Goal: Book appointment/travel/reservation

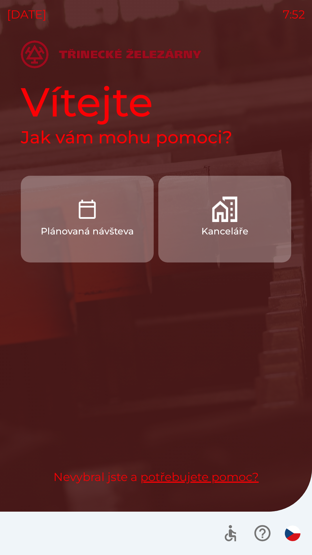
click at [106, 230] on p "Plánovaná návšteva" at bounding box center [87, 231] width 93 height 14
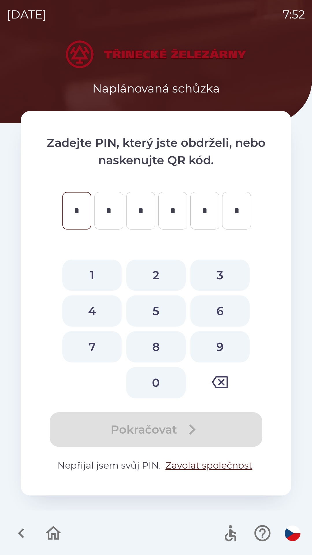
type input "*"
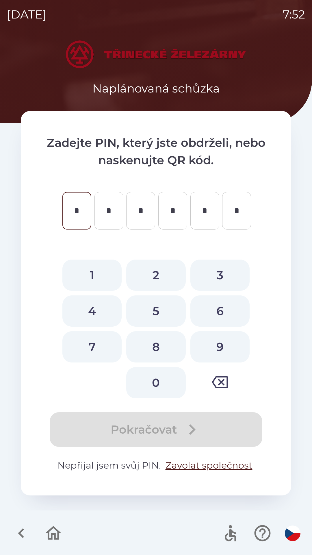
type input "*"
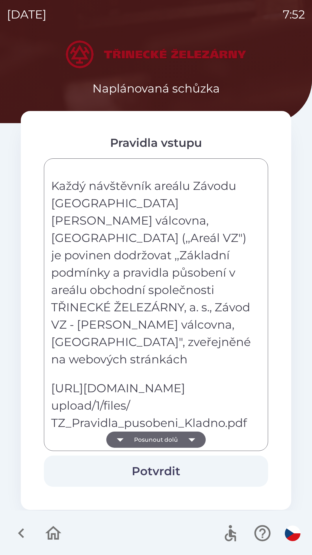
click at [164, 469] on button "Potvrdit" at bounding box center [156, 471] width 224 height 31
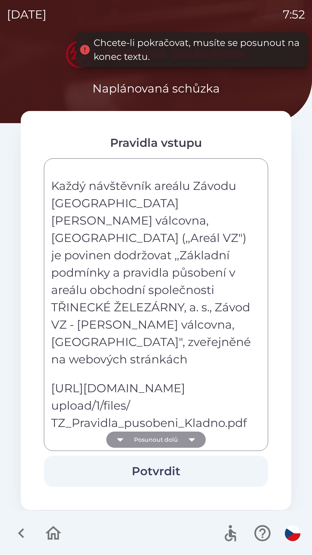
click at [157, 438] on button "Posunout dolů" at bounding box center [155, 440] width 99 height 16
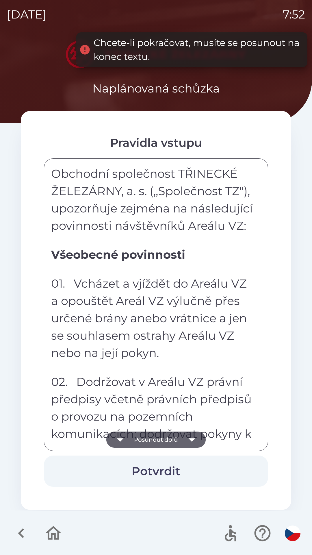
click at [152, 441] on button "Posunout dolů" at bounding box center [155, 440] width 99 height 16
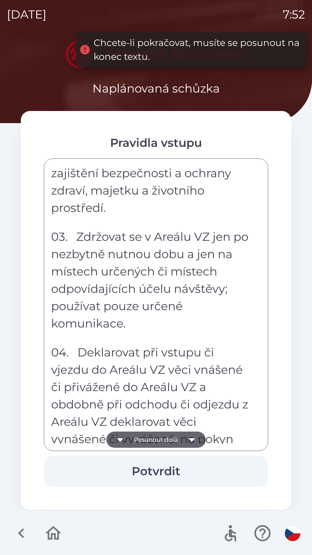
click at [153, 441] on button "Posunout dolů" at bounding box center [155, 440] width 99 height 16
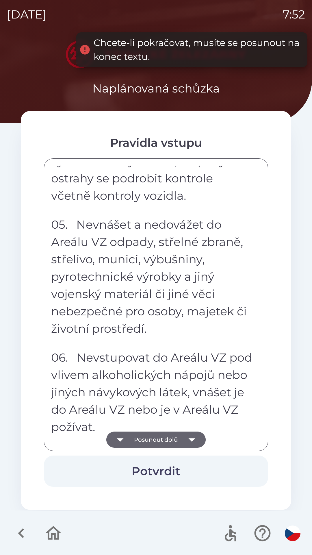
click at [152, 441] on button "Posunout dolů" at bounding box center [155, 440] width 99 height 16
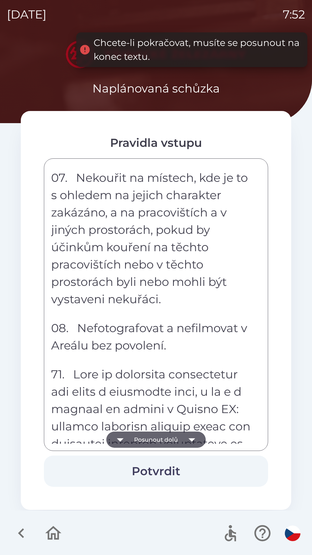
click at [152, 438] on button "Posunout dolů" at bounding box center [155, 440] width 99 height 16
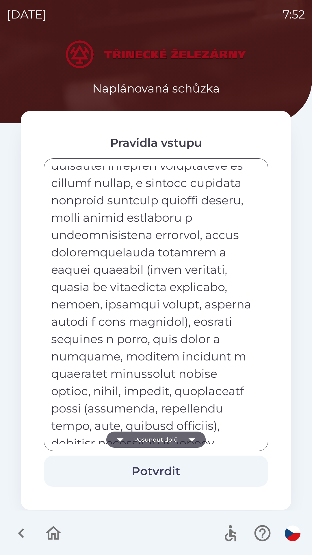
click at [153, 438] on button "Posunout dolů" at bounding box center [155, 440] width 99 height 16
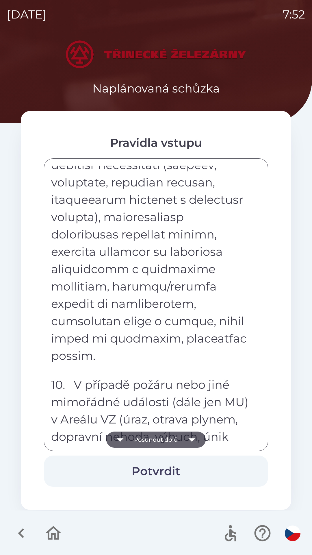
click at [153, 439] on button "Posunout dolů" at bounding box center [155, 440] width 99 height 16
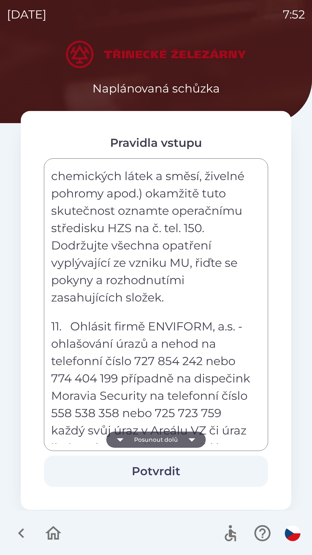
click at [154, 438] on button "Posunout dolů" at bounding box center [155, 440] width 99 height 16
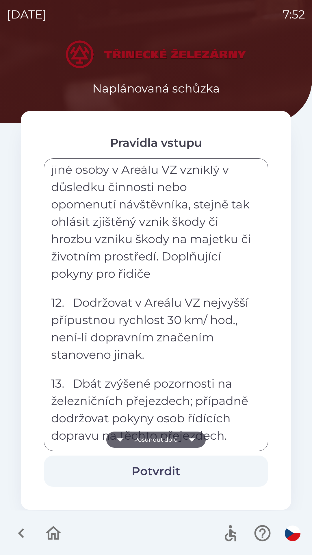
click at [153, 441] on button "Posunout dolů" at bounding box center [155, 440] width 99 height 16
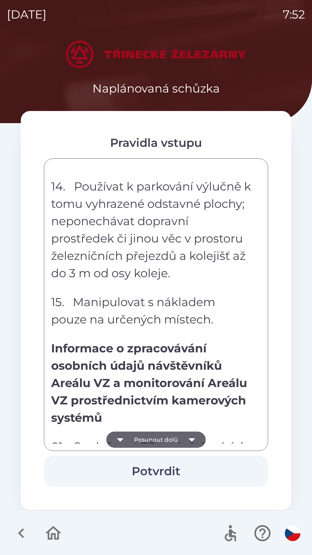
click at [153, 441] on button "Posunout dolů" at bounding box center [155, 440] width 99 height 16
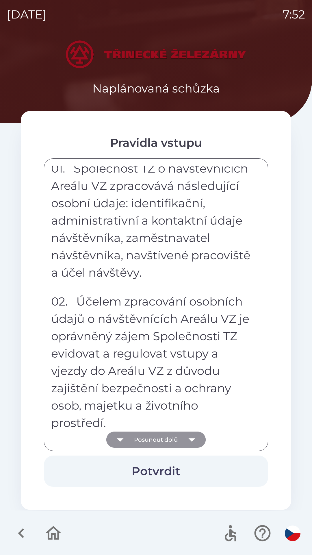
click at [153, 441] on button "Posunout dolů" at bounding box center [155, 440] width 99 height 16
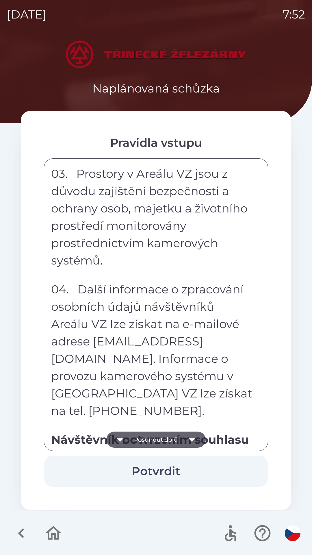
click at [154, 437] on button "Posunout dolů" at bounding box center [155, 440] width 99 height 16
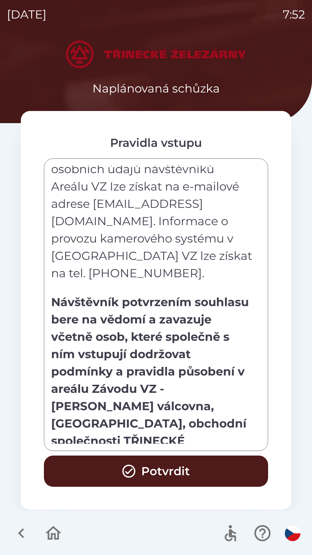
click at [156, 438] on div "Každý návštěvník areálu Závodu VZ - [PERSON_NAME] válcovna, [GEOGRAPHIC_DATA] (…" at bounding box center [156, 305] width 210 height 278
click at [163, 472] on button "Potvrdit" at bounding box center [156, 471] width 224 height 31
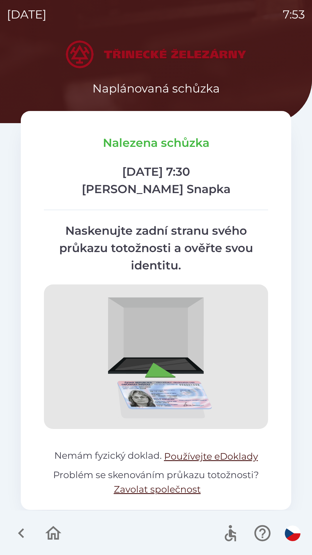
scroll to position [10, 0]
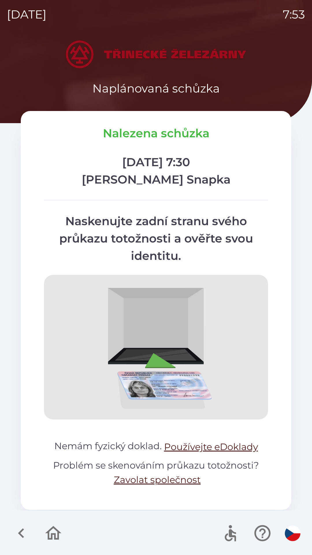
click at [154, 366] on img at bounding box center [156, 347] width 224 height 145
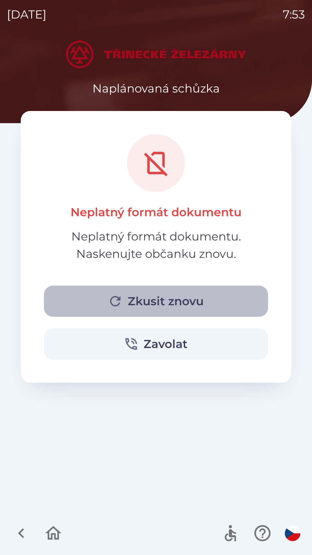
click at [170, 302] on button "Zkusit znovu" at bounding box center [156, 301] width 224 height 31
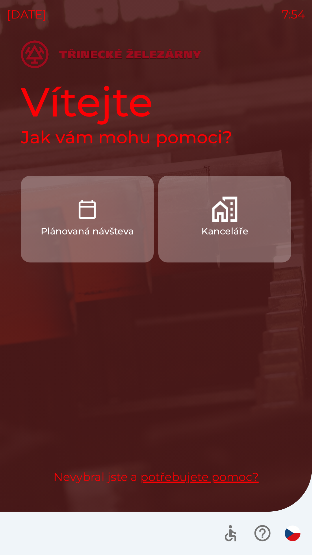
click at [84, 224] on p "Plánovaná návšteva" at bounding box center [87, 231] width 93 height 14
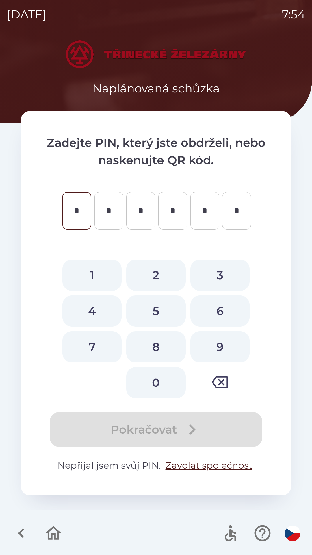
type input "*"
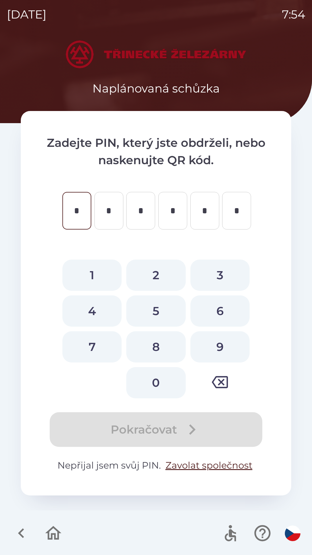
type input "*"
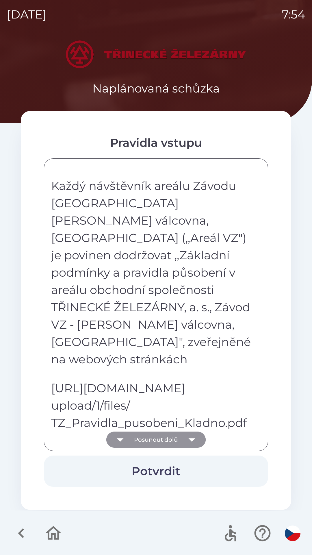
click at [152, 440] on button "Posunout dolů" at bounding box center [155, 440] width 99 height 16
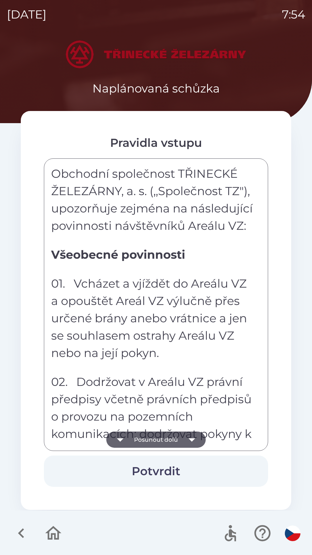
click at [154, 438] on button "Posunout dolů" at bounding box center [155, 440] width 99 height 16
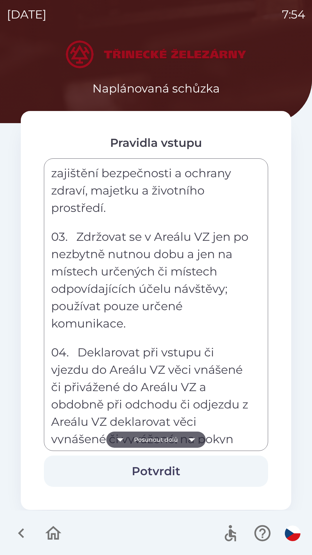
click at [158, 436] on button "Posunout dolů" at bounding box center [155, 440] width 99 height 16
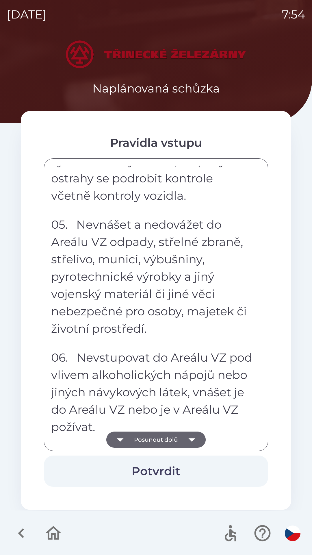
click at [159, 435] on button "Posunout dolů" at bounding box center [155, 440] width 99 height 16
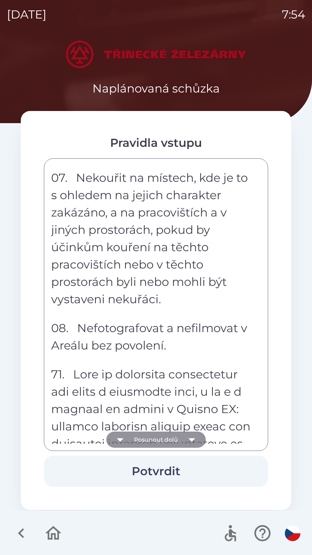
click at [160, 436] on button "Posunout dolů" at bounding box center [155, 440] width 99 height 16
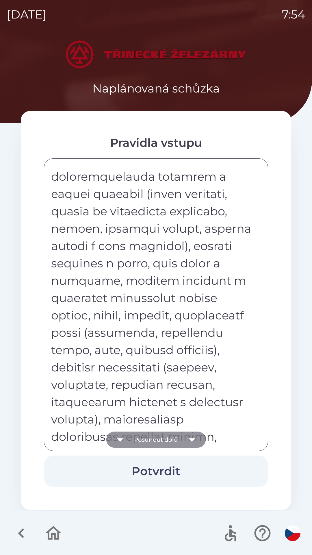
click at [159, 438] on button "Posunout dolů" at bounding box center [155, 440] width 99 height 16
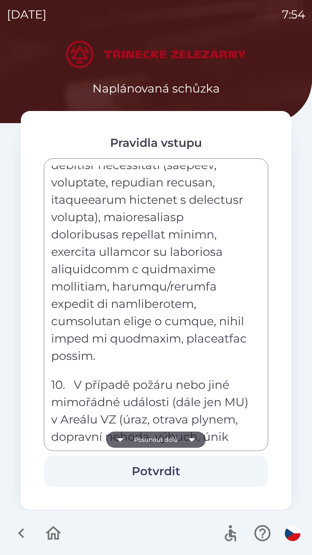
click at [159, 439] on button "Posunout dolů" at bounding box center [155, 440] width 99 height 16
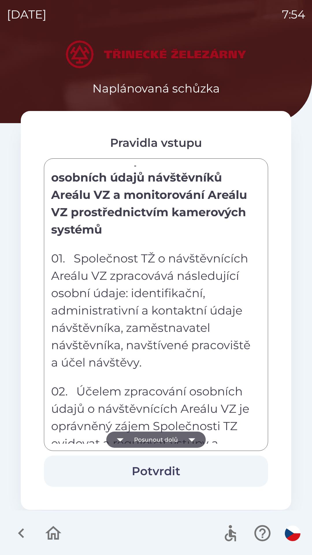
scroll to position [3198, 0]
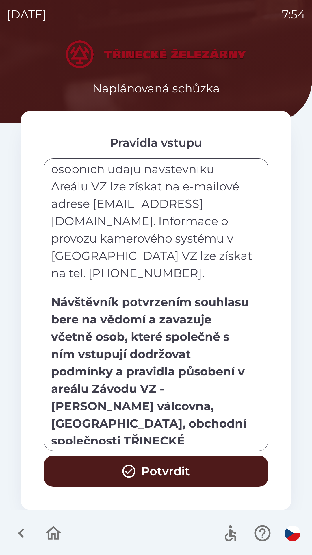
click at [171, 473] on button "Potvrdit" at bounding box center [156, 471] width 224 height 31
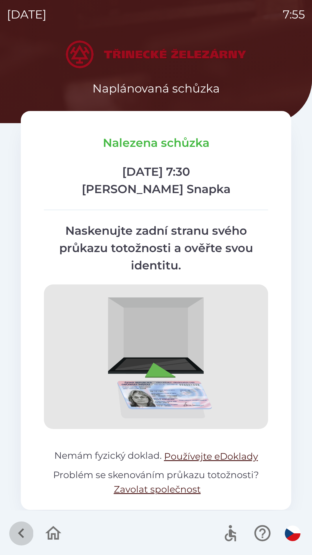
click at [22, 532] on icon "button" at bounding box center [21, 533] width 19 height 19
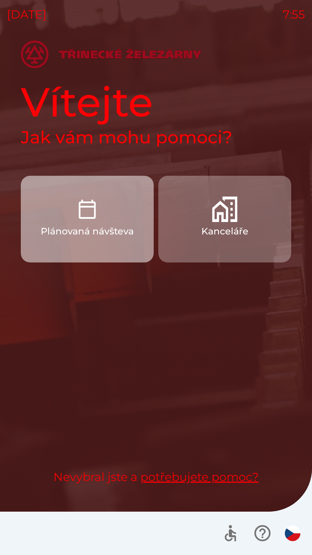
click at [71, 236] on p "Plánovaná návšteva" at bounding box center [87, 231] width 93 height 14
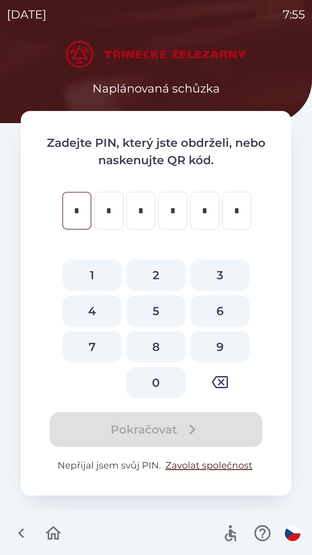
type input "*"
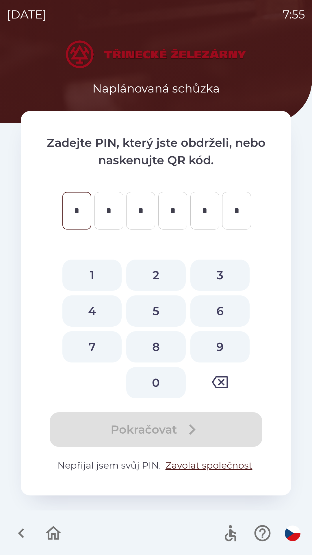
type input "*"
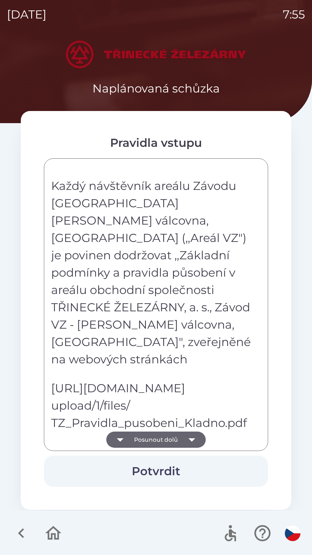
click at [265, 219] on div "Každý návštěvník areálu Závodu VZ - [PERSON_NAME] válcovna, [GEOGRAPHIC_DATA] (…" at bounding box center [156, 304] width 224 height 293
click at [264, 219] on div "Každý návštěvník areálu Závodu VZ - [PERSON_NAME] válcovna, [GEOGRAPHIC_DATA] (…" at bounding box center [156, 304] width 224 height 293
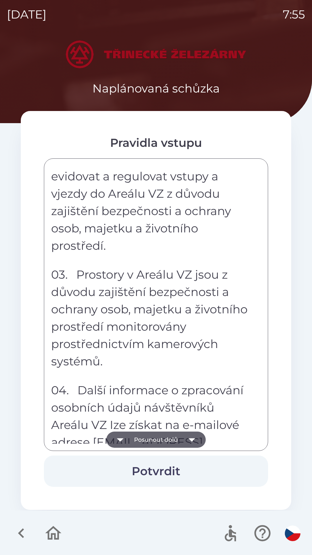
scroll to position [3198, 0]
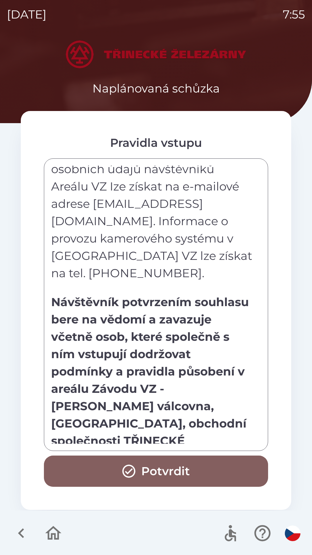
click at [183, 468] on button "Potvrdit" at bounding box center [156, 471] width 224 height 31
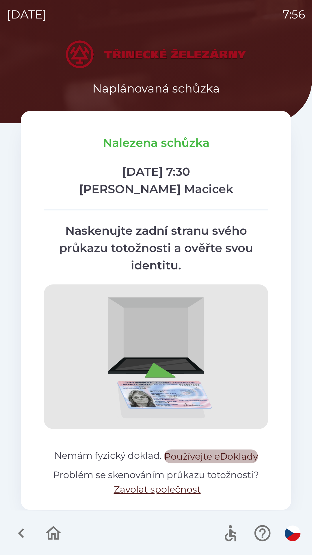
click at [204, 454] on button "Používejte eDoklady" at bounding box center [211, 457] width 94 height 14
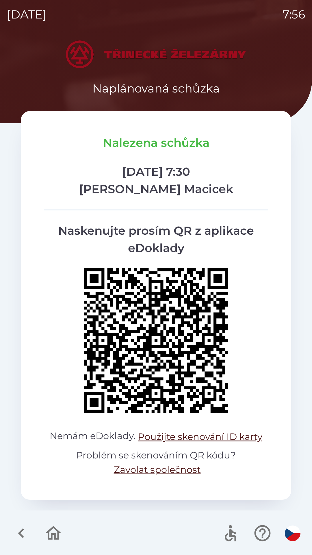
click at [227, 451] on p "Problém se skenováním QR kódu? Zavolat společnost" at bounding box center [156, 463] width 224 height 29
click at [222, 436] on button "Použijte skenování ID karty" at bounding box center [200, 437] width 125 height 14
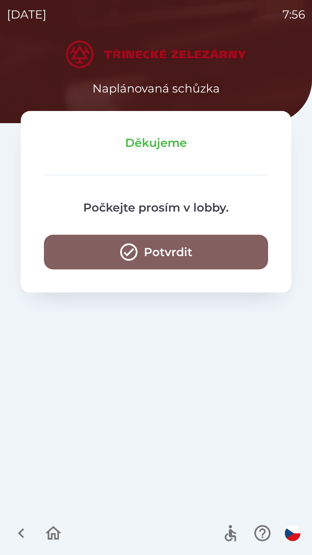
click at [179, 246] on button "Potvrdit" at bounding box center [156, 252] width 224 height 35
